Goal: Task Accomplishment & Management: Manage account settings

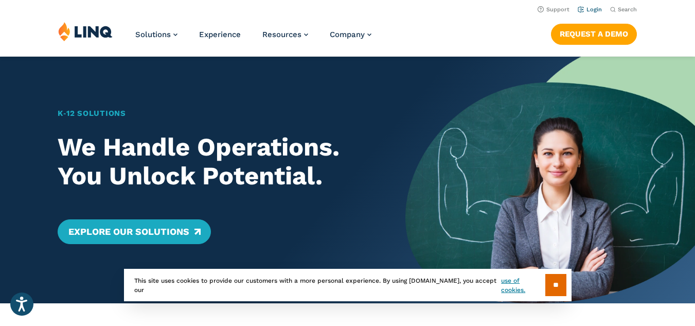
click at [594, 10] on link "Login" at bounding box center [590, 9] width 24 height 7
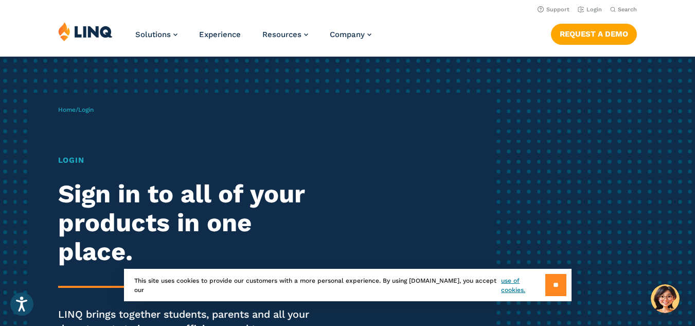
click at [551, 285] on input "**" at bounding box center [555, 285] width 21 height 22
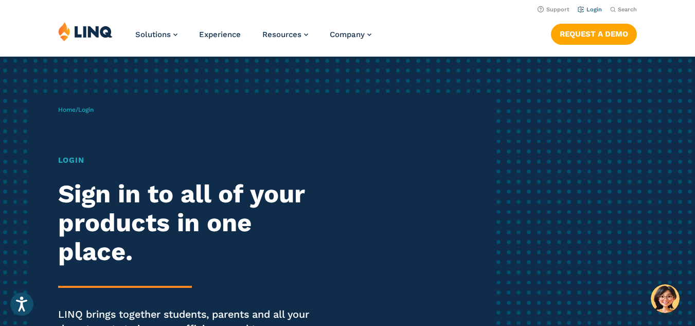
click at [597, 11] on link "Login" at bounding box center [590, 9] width 24 height 7
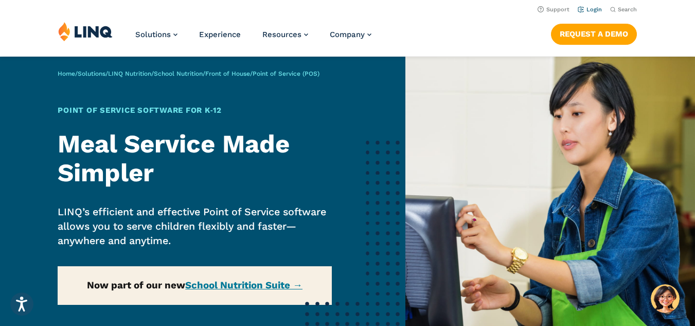
click at [592, 8] on link "Login" at bounding box center [590, 9] width 24 height 7
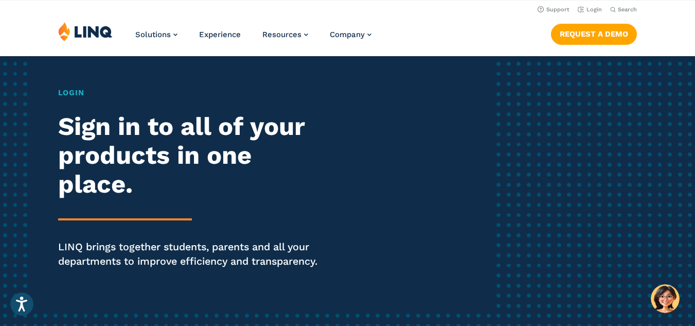
scroll to position [56, 0]
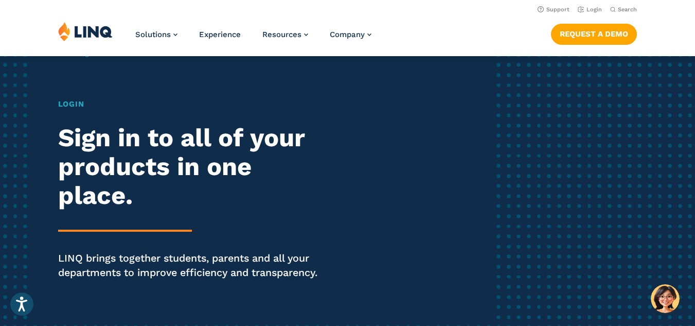
click at [63, 106] on h1 "Login" at bounding box center [192, 104] width 268 height 12
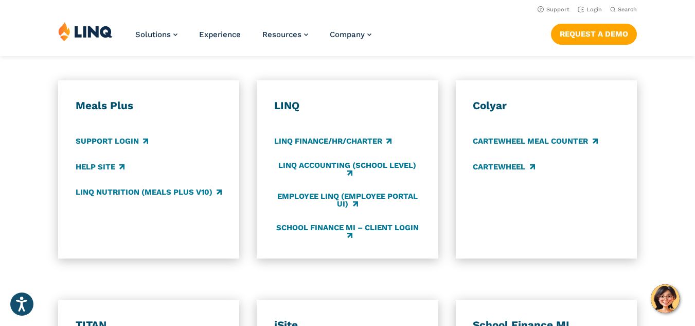
scroll to position [557, 0]
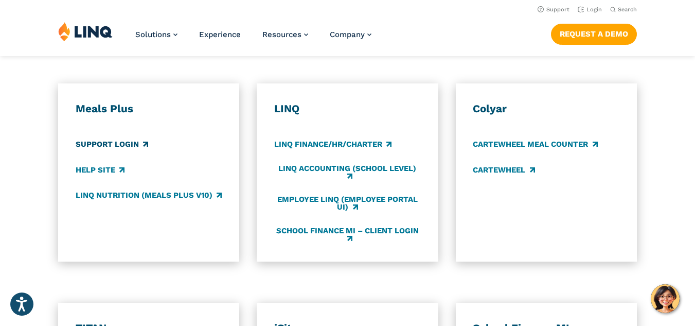
click at [102, 144] on link "Support Login" at bounding box center [112, 144] width 73 height 11
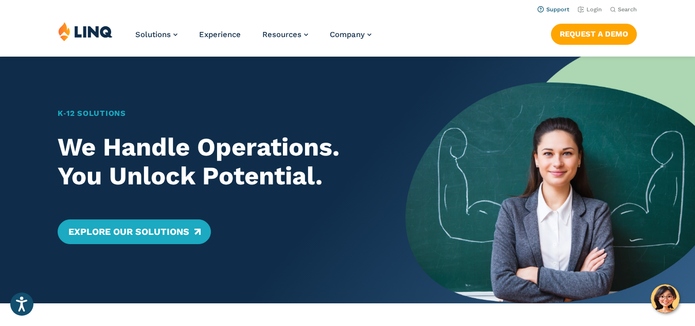
click at [553, 10] on link "Support" at bounding box center [554, 9] width 32 height 7
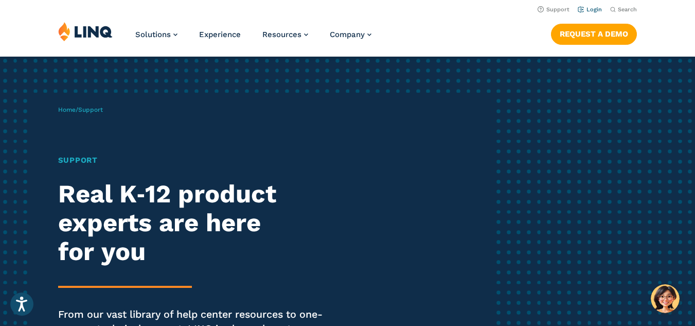
click at [582, 11] on link "Login" at bounding box center [590, 9] width 24 height 7
